Goal: Book appointment/travel/reservation

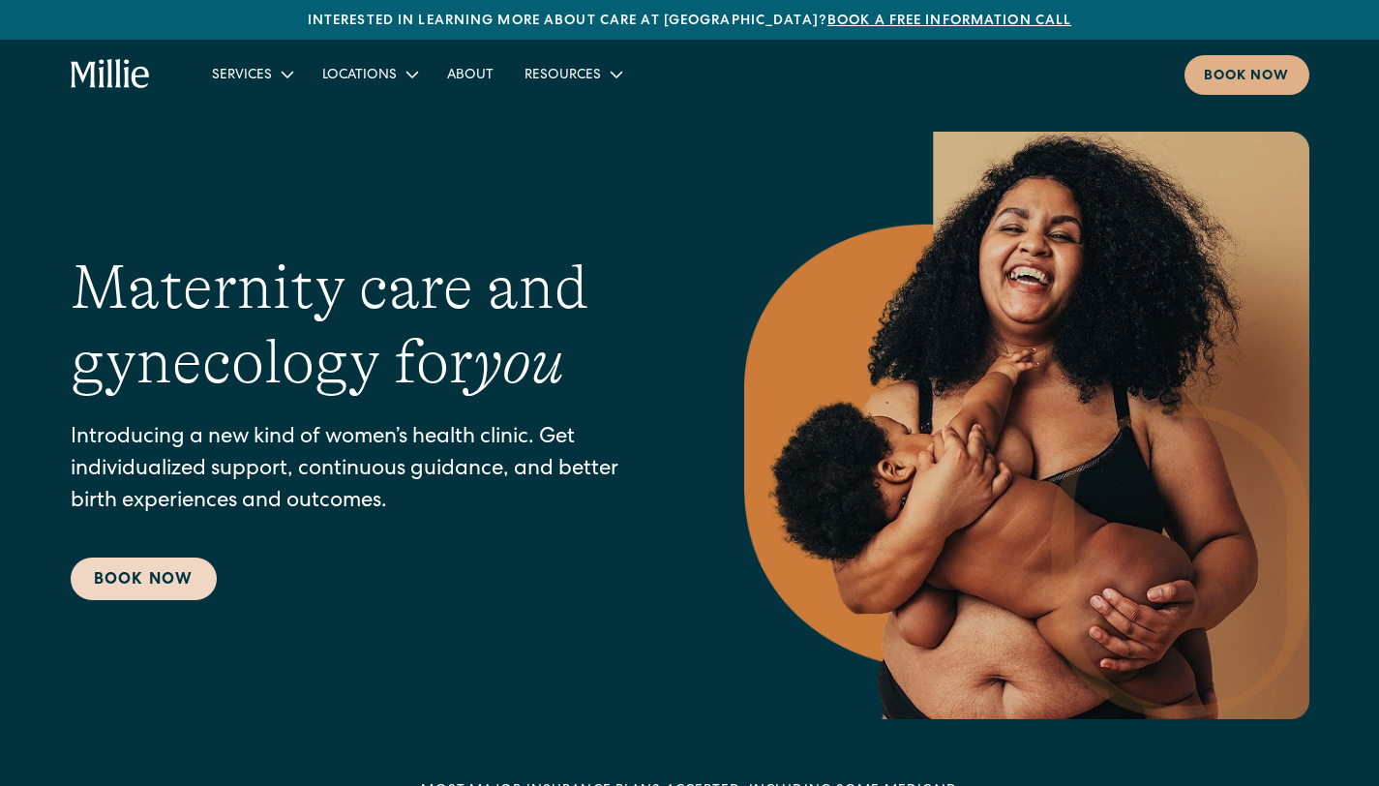
click at [152, 574] on link "Book Now" at bounding box center [144, 579] width 146 height 43
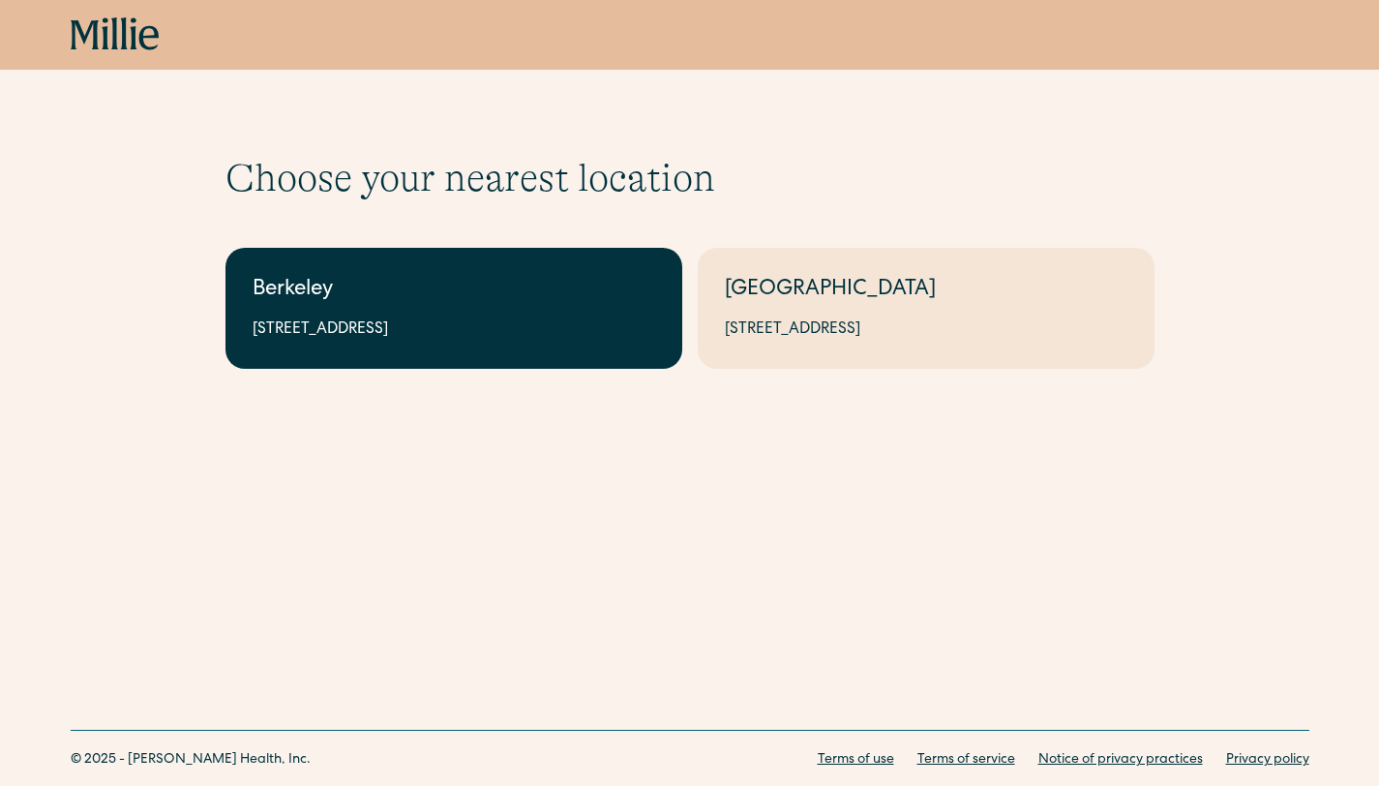
click at [521, 314] on link "Berkeley 2999 Regent St, Suite 524, Berkeley, CA 94705" at bounding box center [454, 308] width 457 height 121
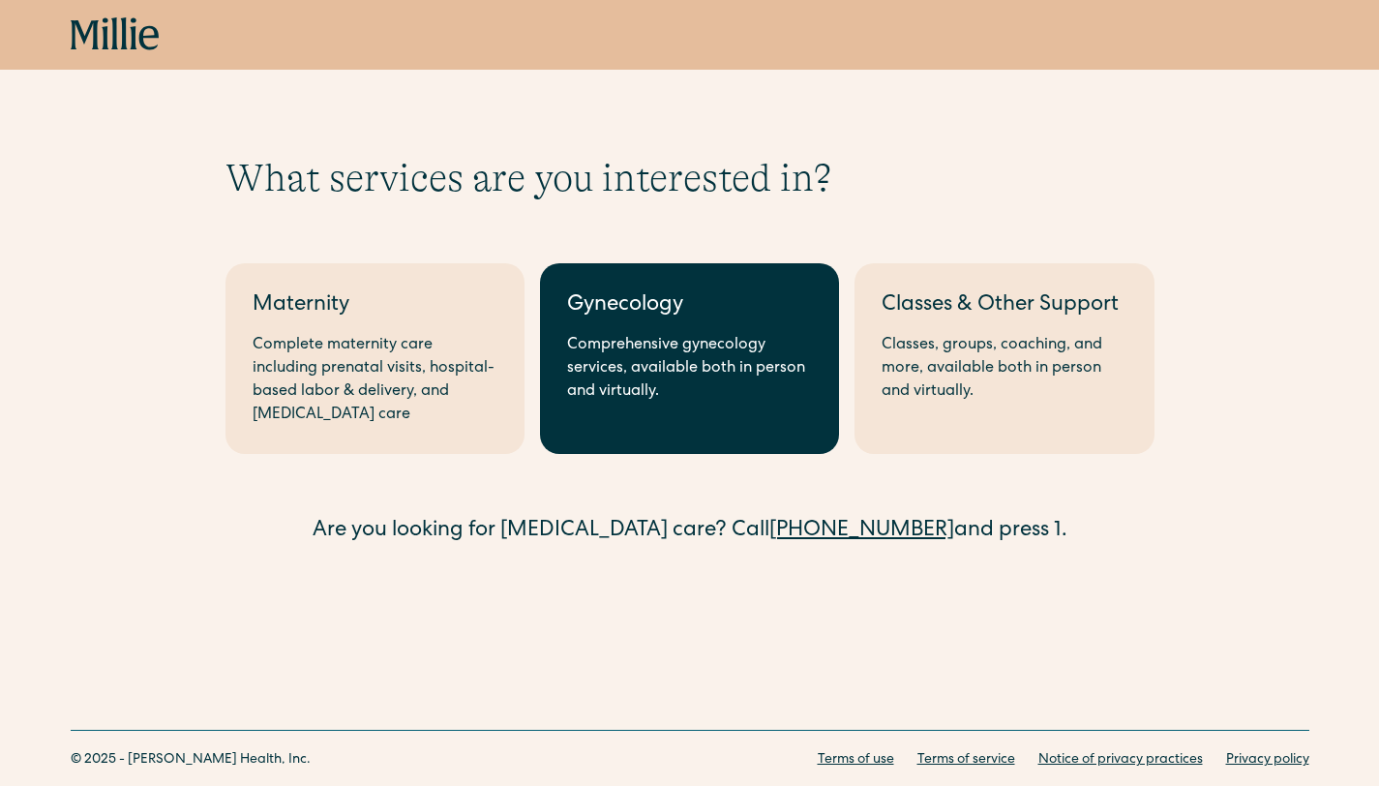
click at [668, 332] on link "Gynecology Comprehensive gynecology services, available both in person and virt…" at bounding box center [689, 358] width 299 height 191
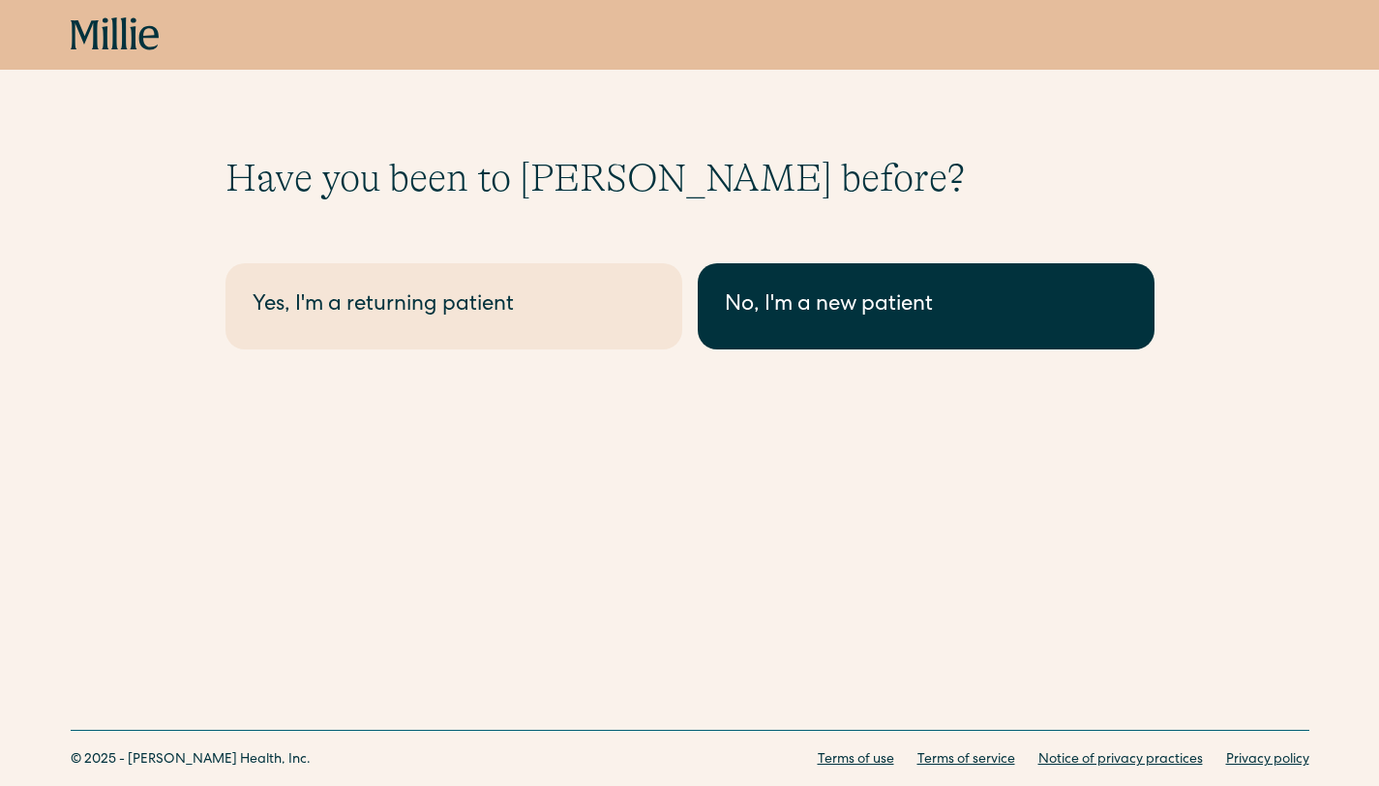
click at [848, 285] on link "No, I'm a new patient" at bounding box center [926, 306] width 457 height 86
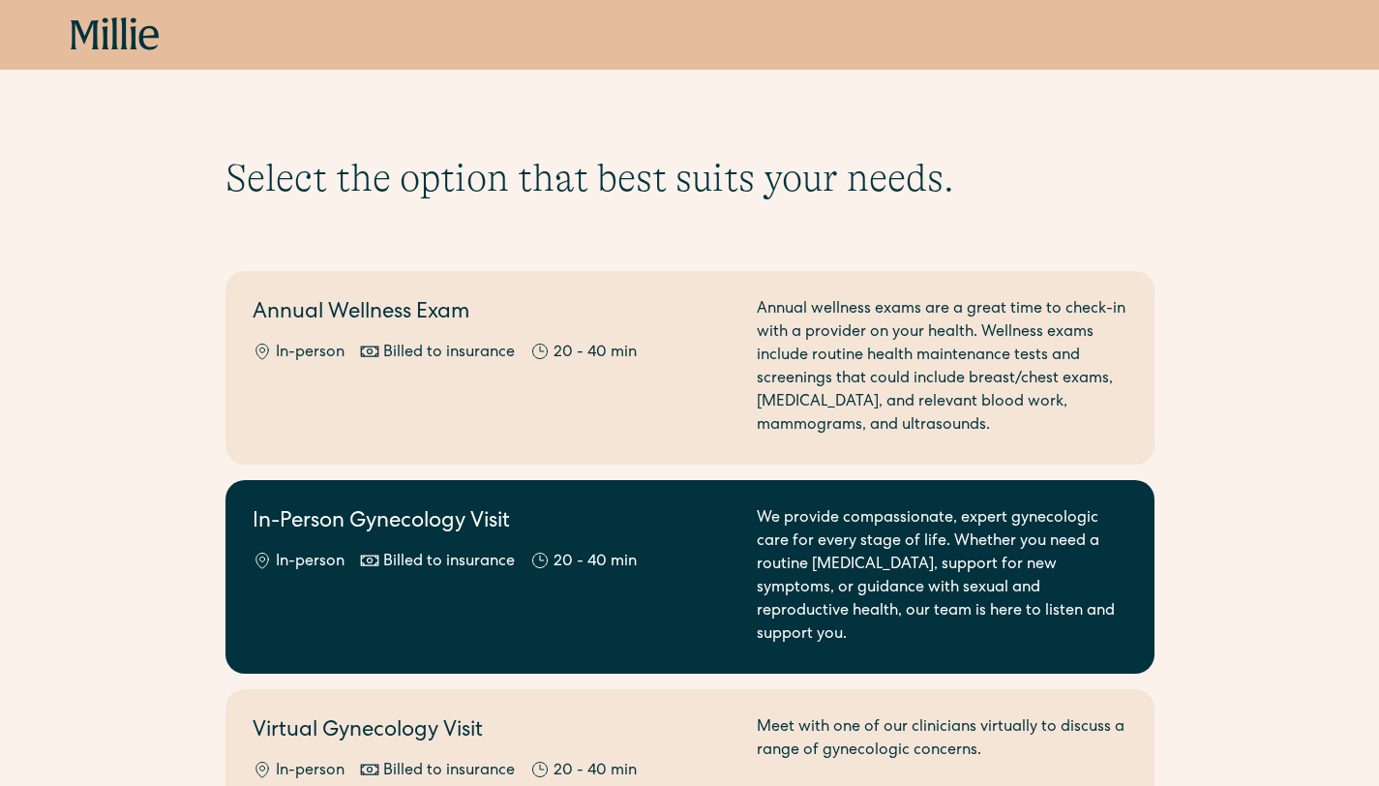
click at [664, 502] on link "In-Person Gynecology Visit In-person Billed to insurance 20 - 40 min We provide…" at bounding box center [690, 577] width 929 height 194
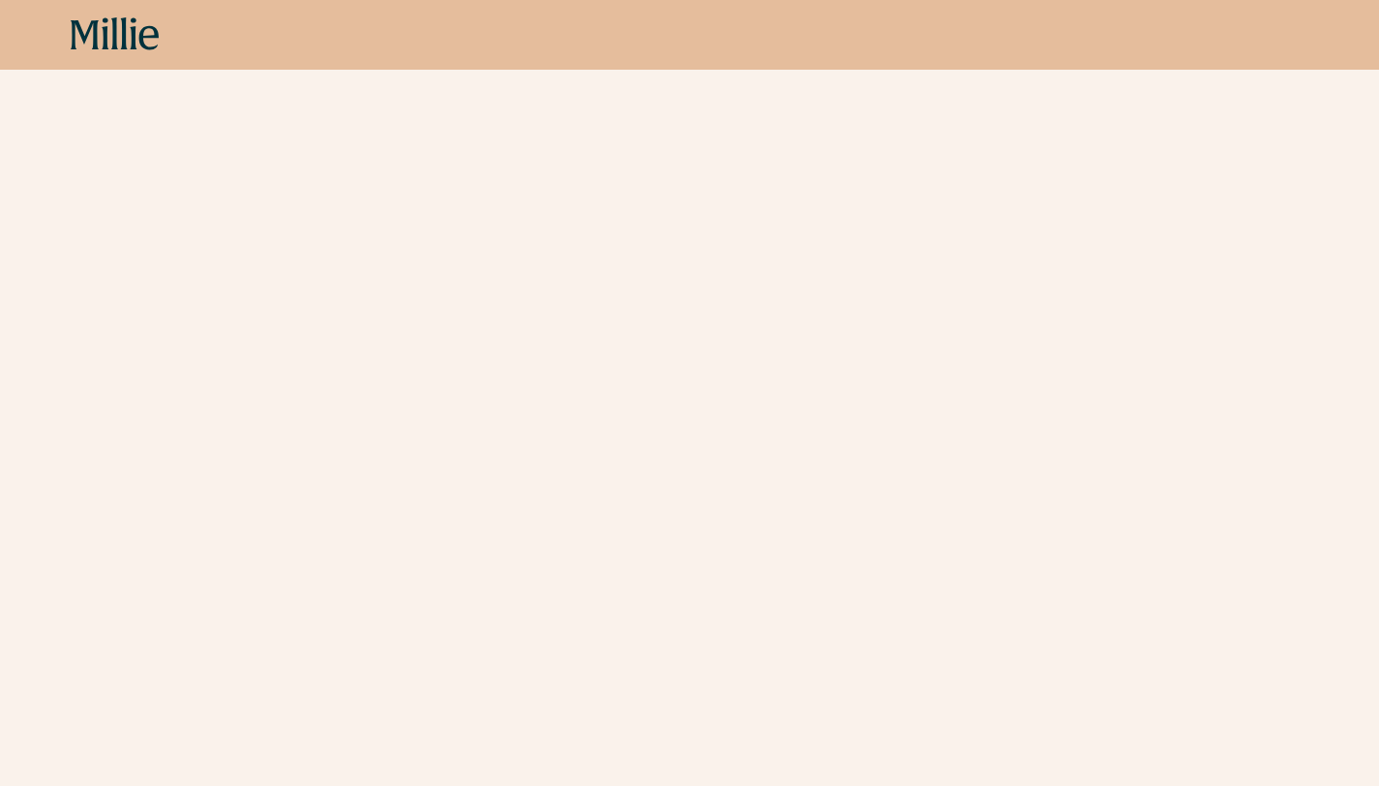
scroll to position [949, 0]
